Goal: Check status: Check status

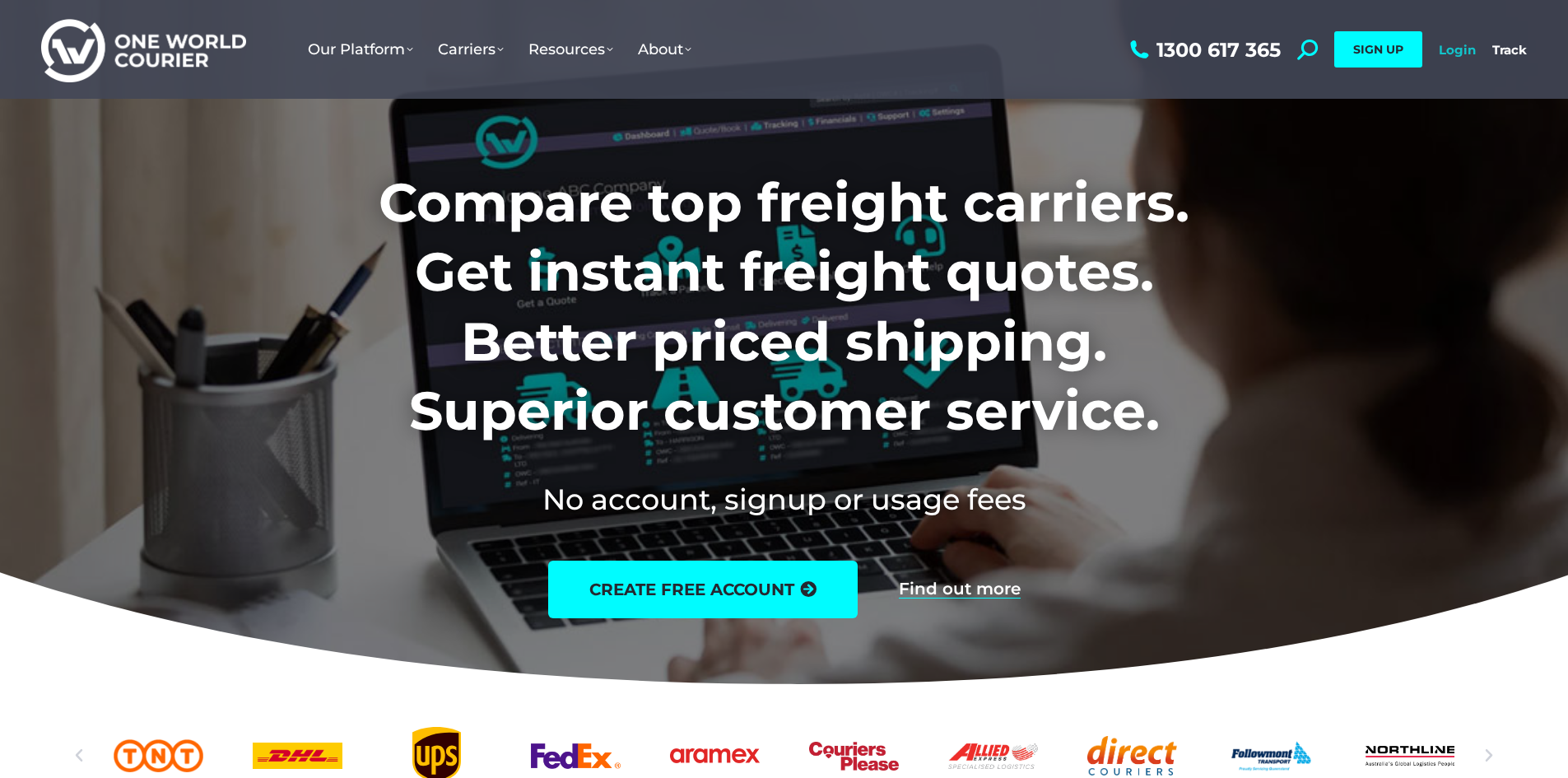
click at [1467, 48] on link "Login" at bounding box center [1457, 50] width 37 height 15
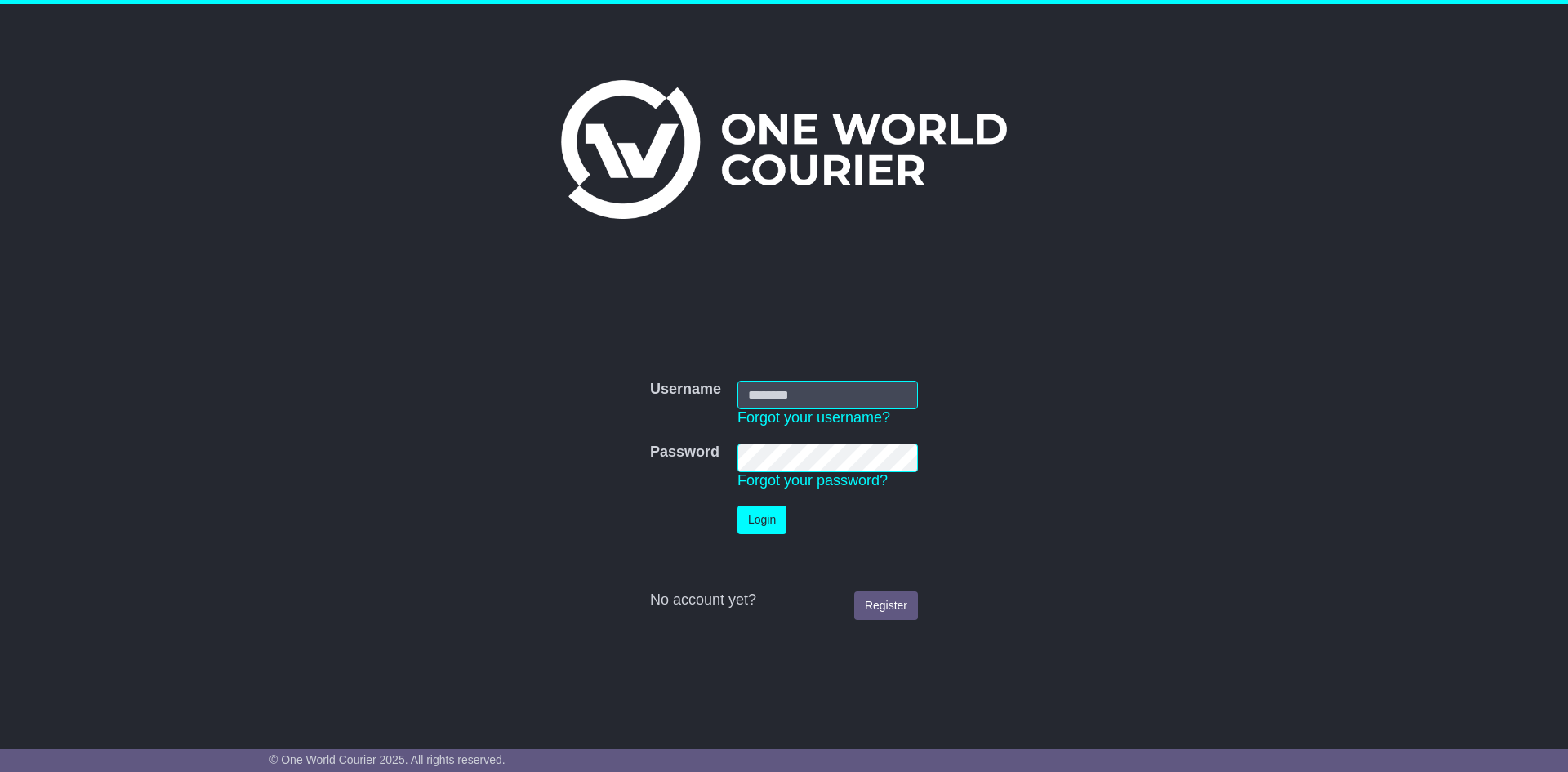
type input "**********"
click at [756, 520] on button "Login" at bounding box center [761, 520] width 49 height 29
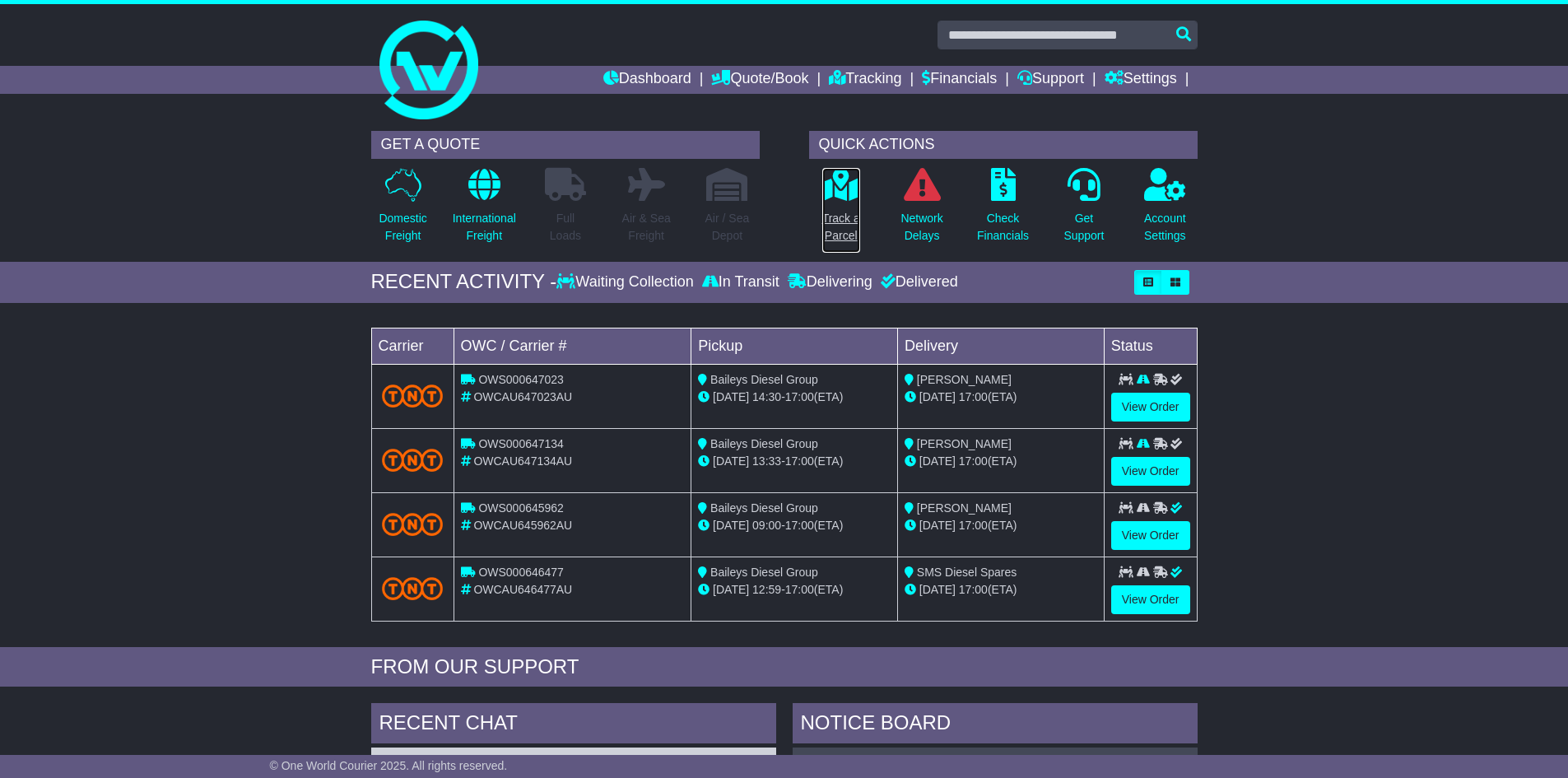
click at [846, 231] on p "Track a Parcel" at bounding box center [842, 227] width 38 height 34
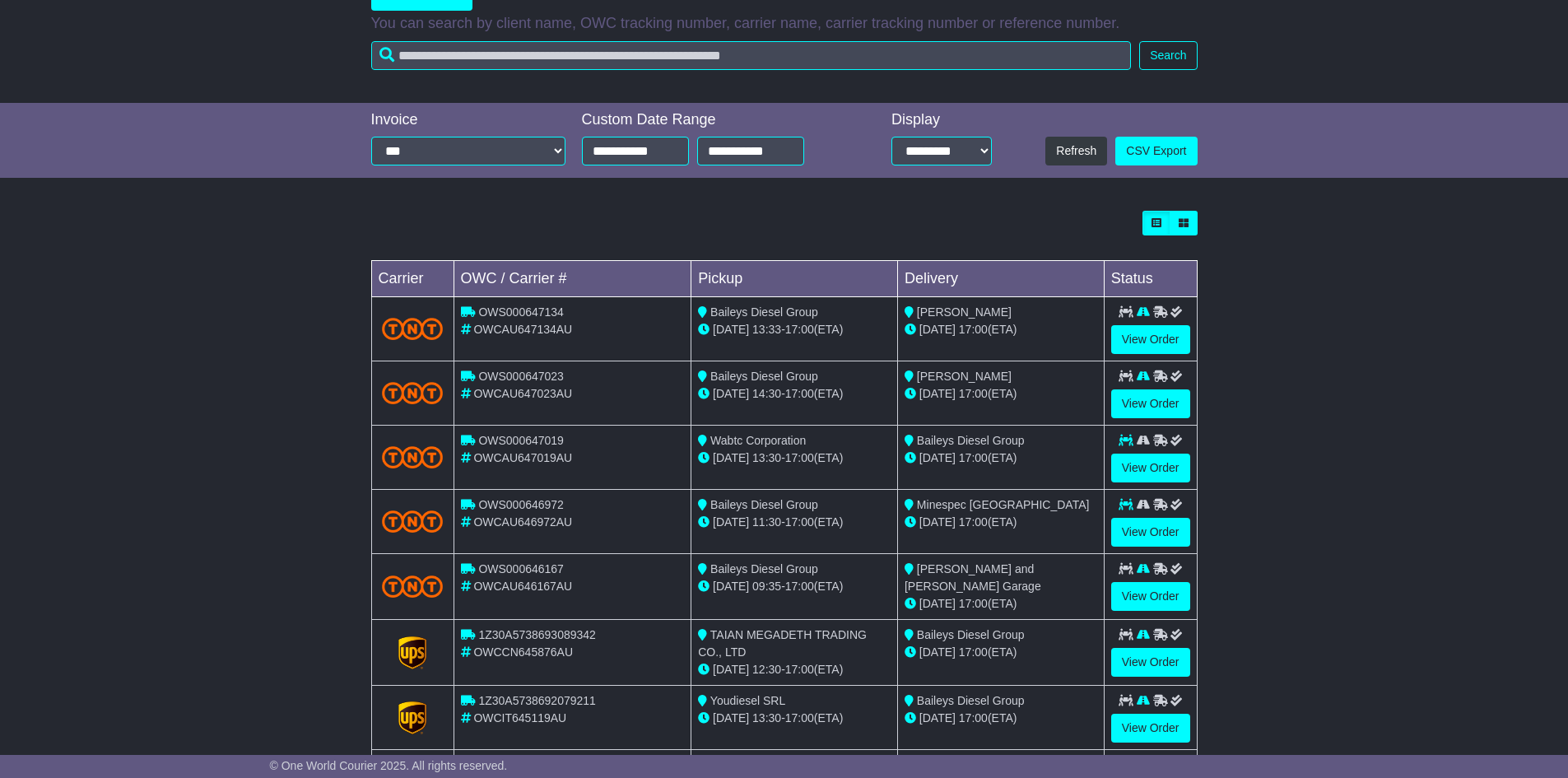
scroll to position [441, 0]
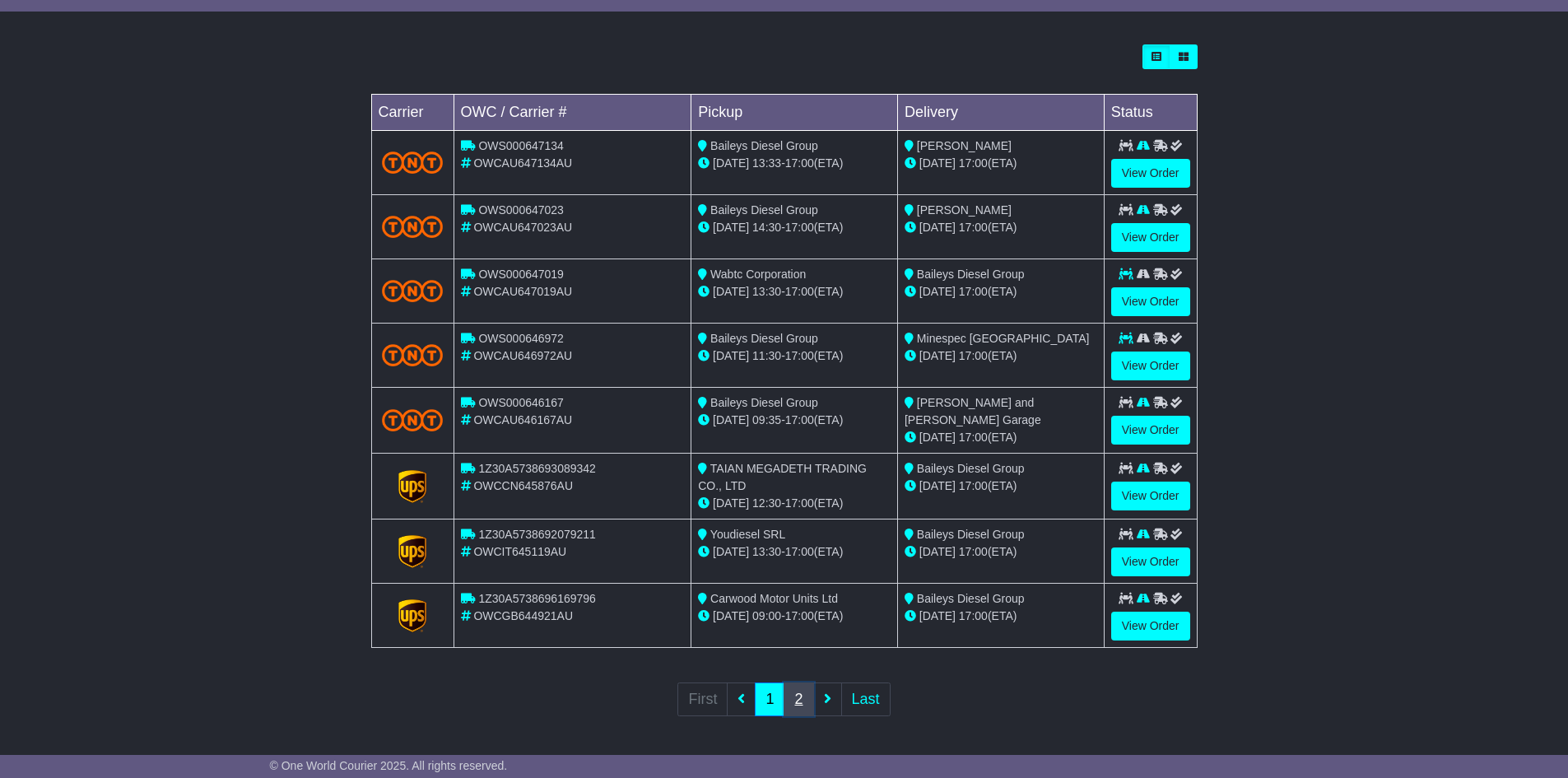
click at [808, 695] on link "2" at bounding box center [799, 699] width 29 height 34
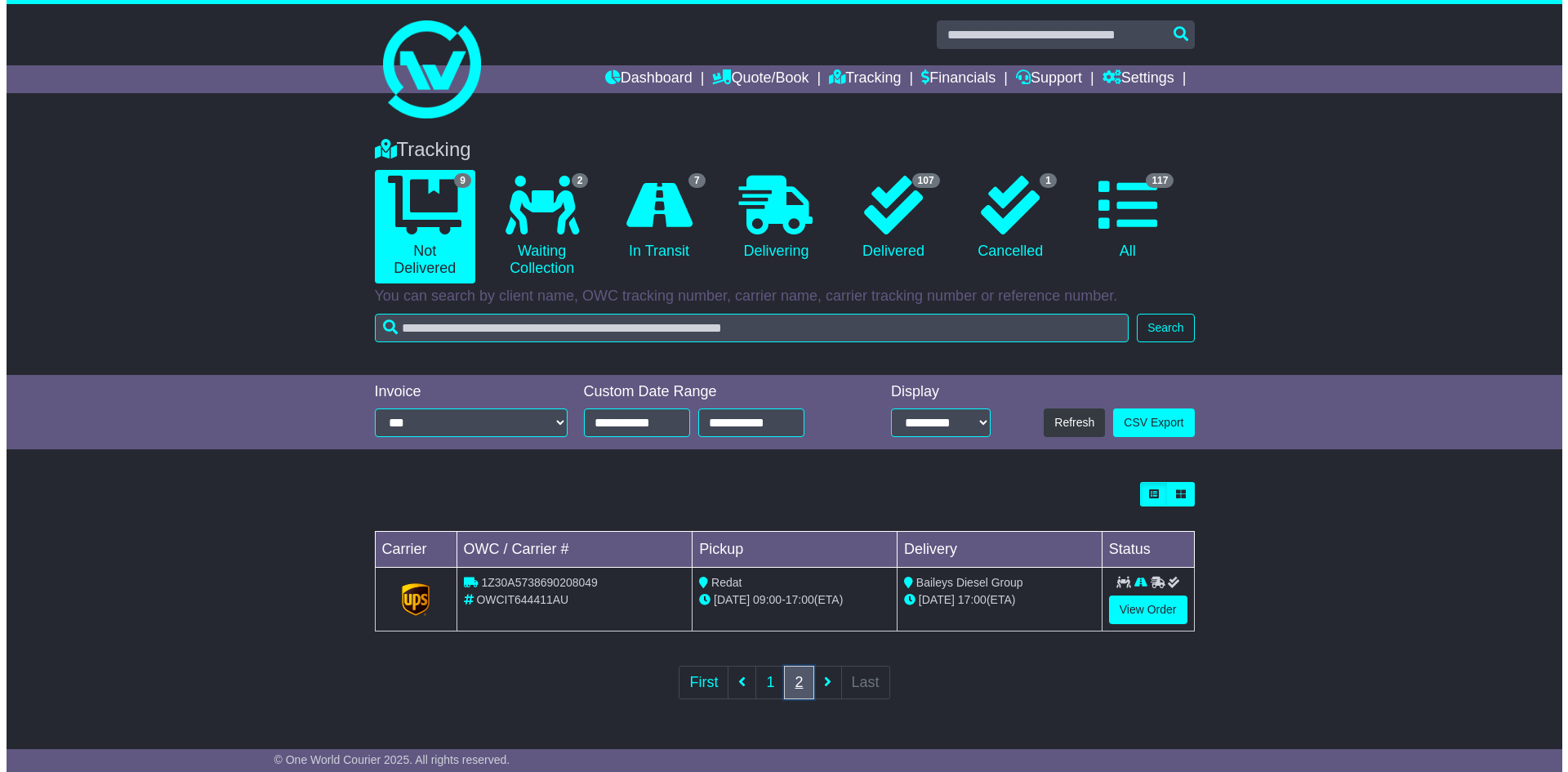
scroll to position [0, 0]
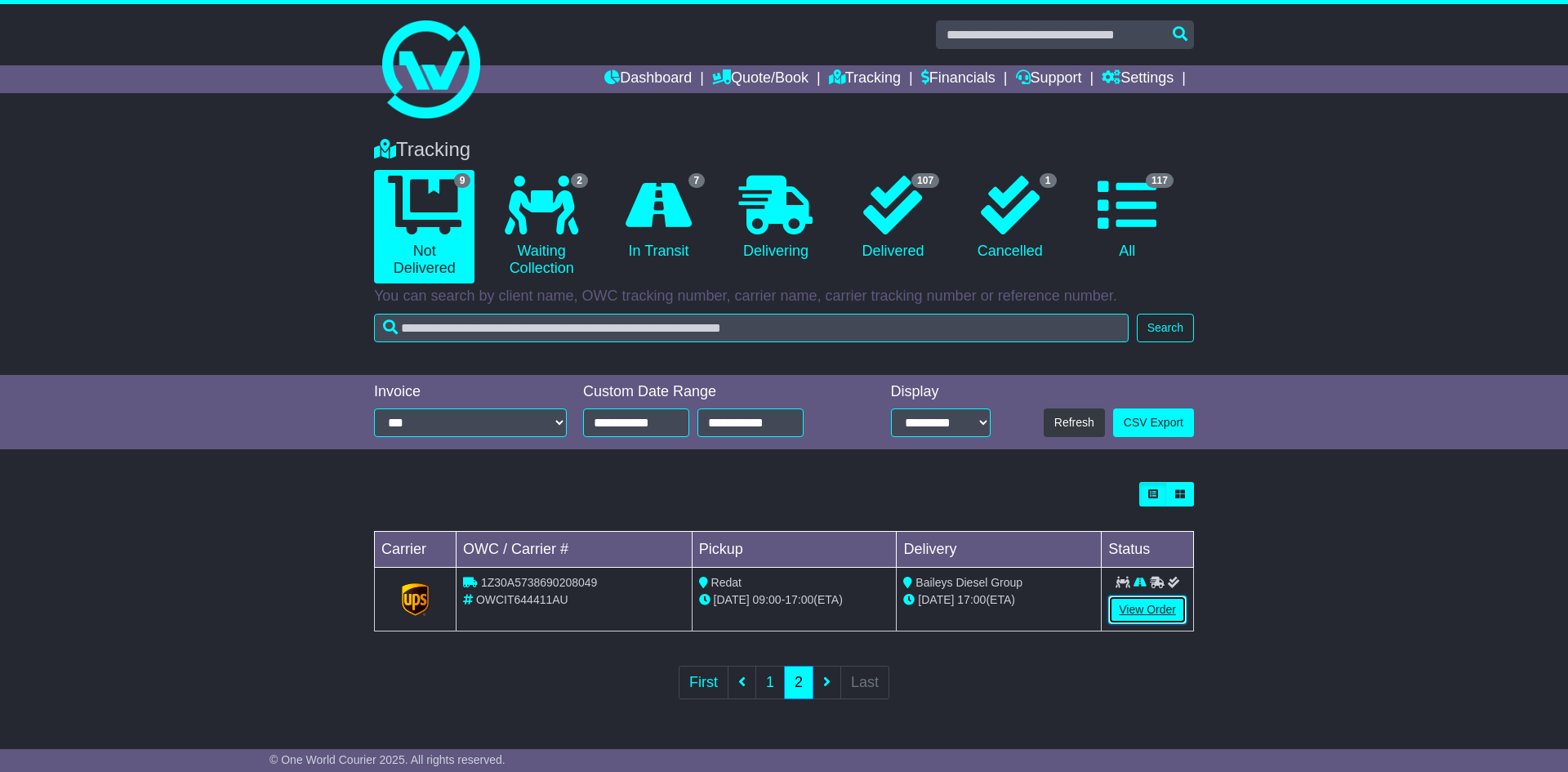
click at [1124, 614] on link "View Order" at bounding box center [1148, 610] width 78 height 29
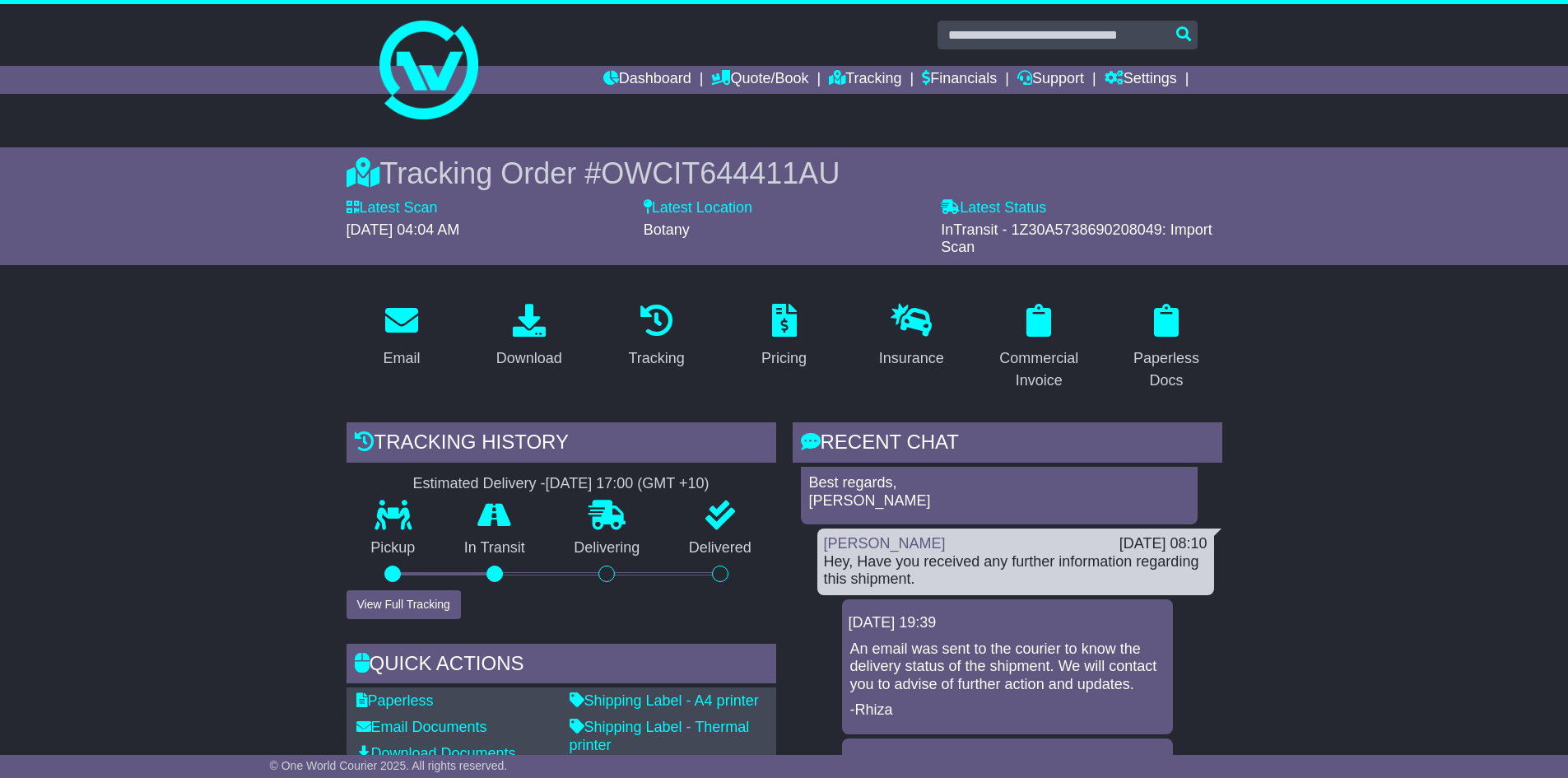
scroll to position [83, 0]
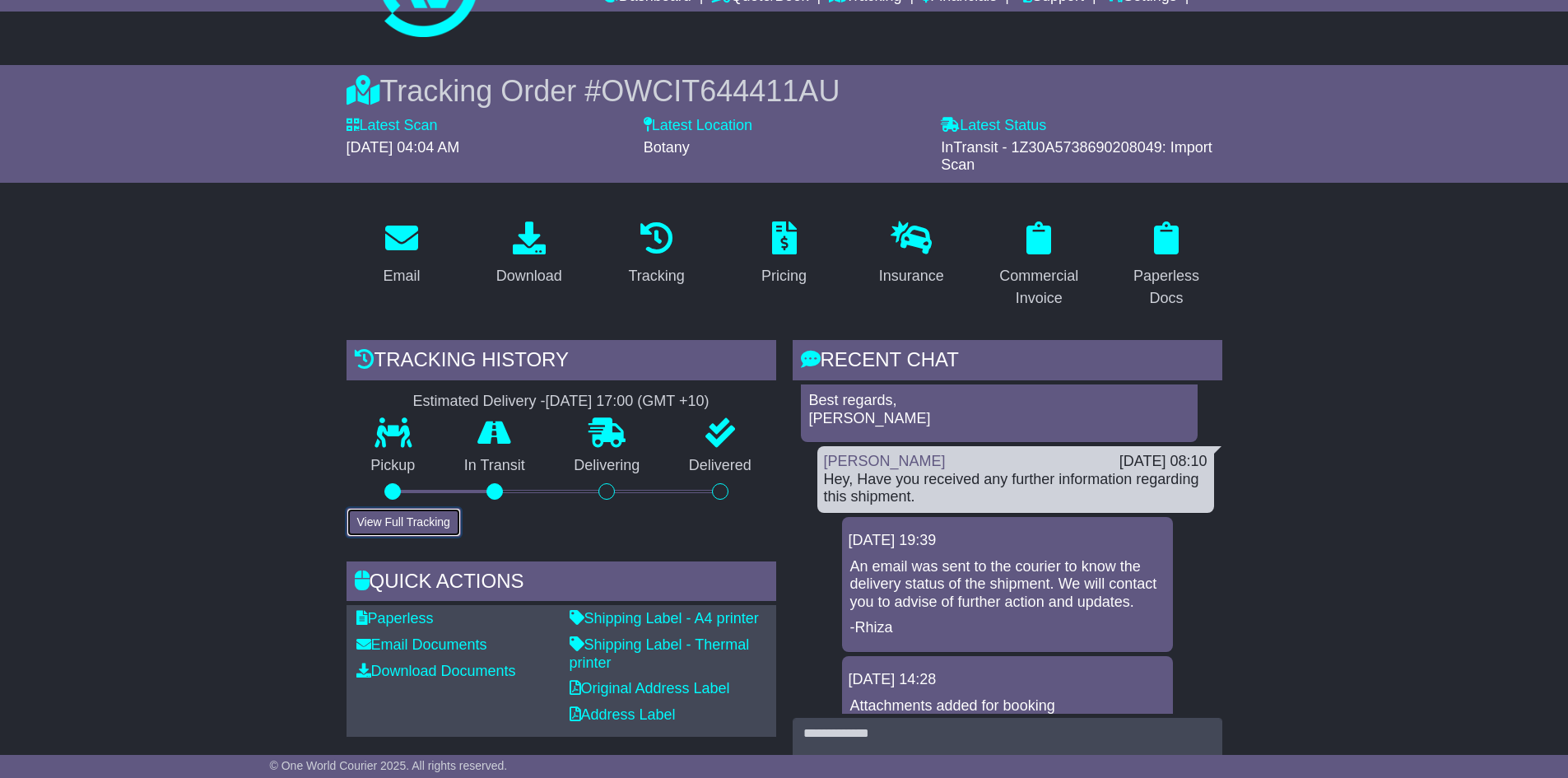
click at [441, 522] on button "View Full Tracking" at bounding box center [403, 523] width 114 height 29
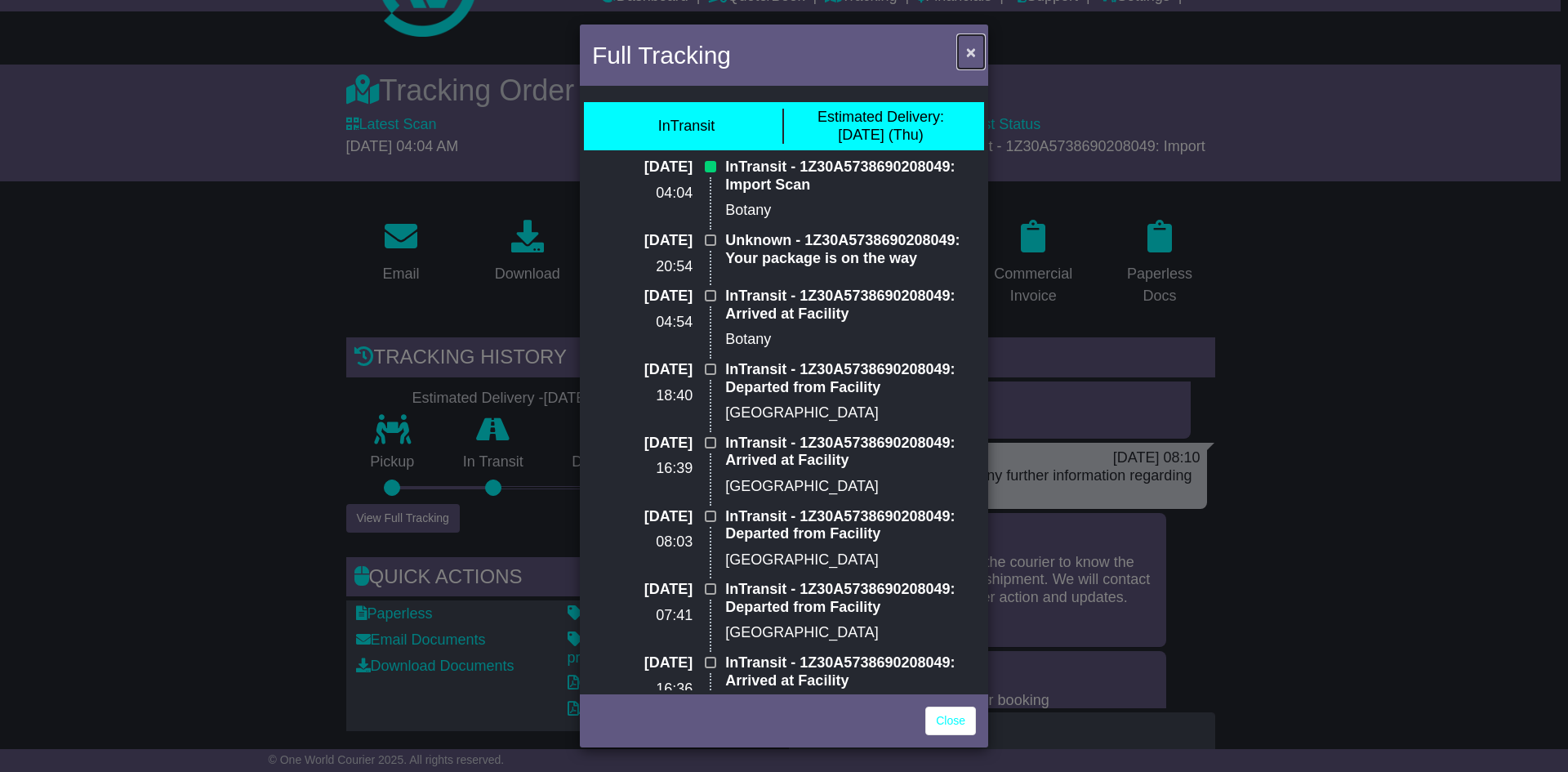
click at [967, 56] on span "×" at bounding box center [970, 52] width 9 height 19
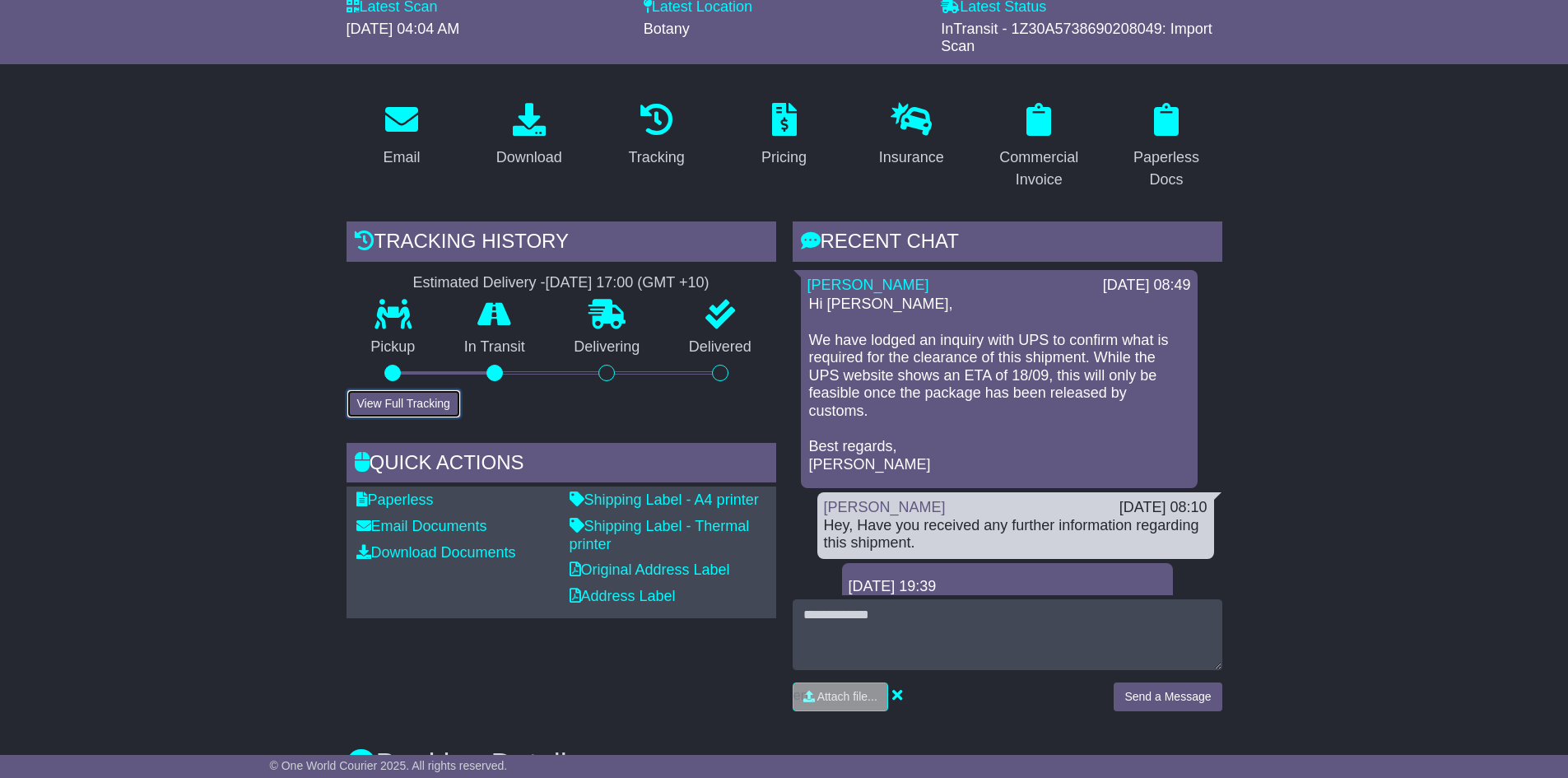
scroll to position [0, 0]
